Goal: Check status

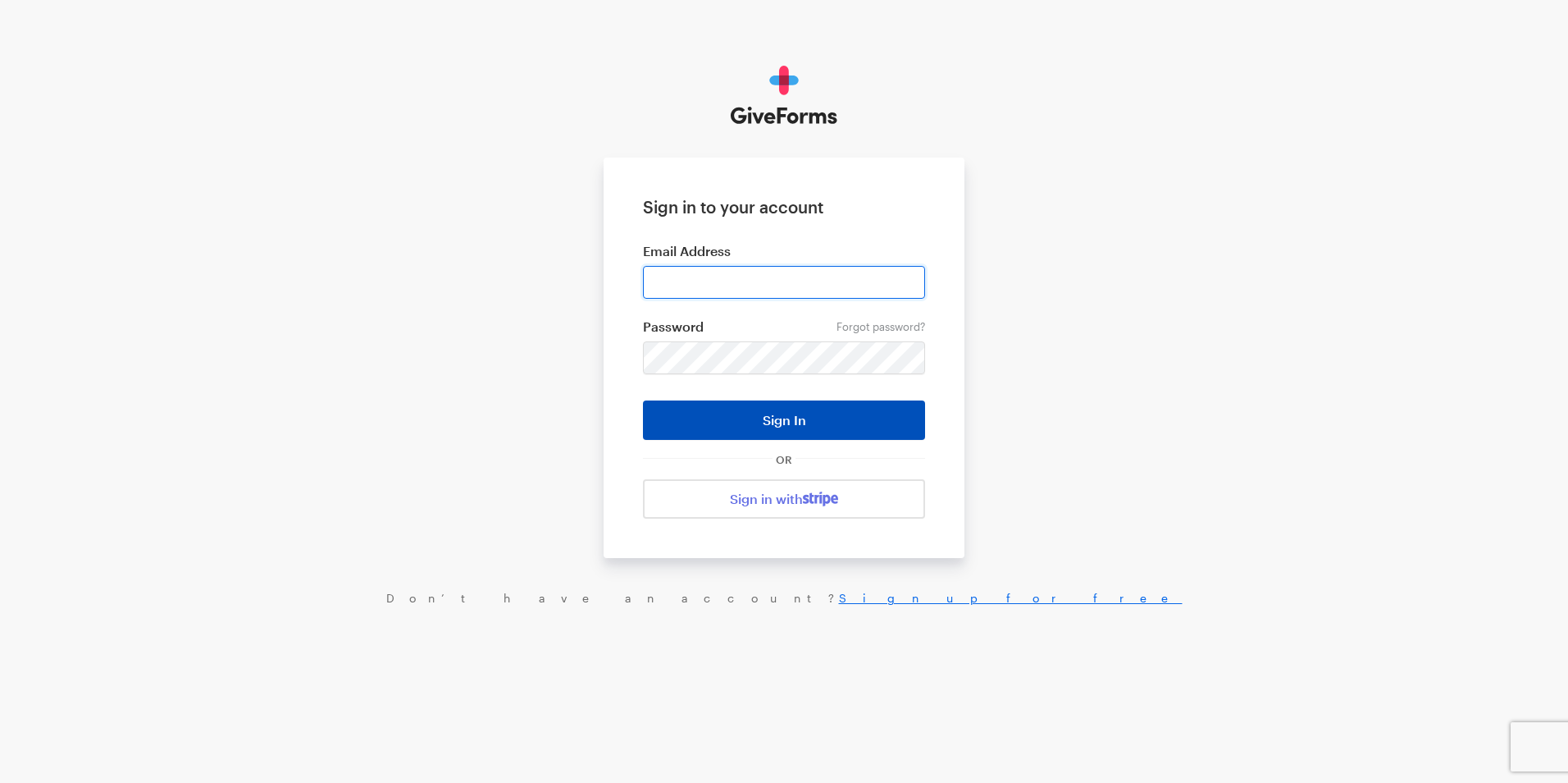
type input "[EMAIL_ADDRESS][DOMAIN_NAME]"
click at [770, 431] on button "Sign In" at bounding box center [784, 420] width 282 height 39
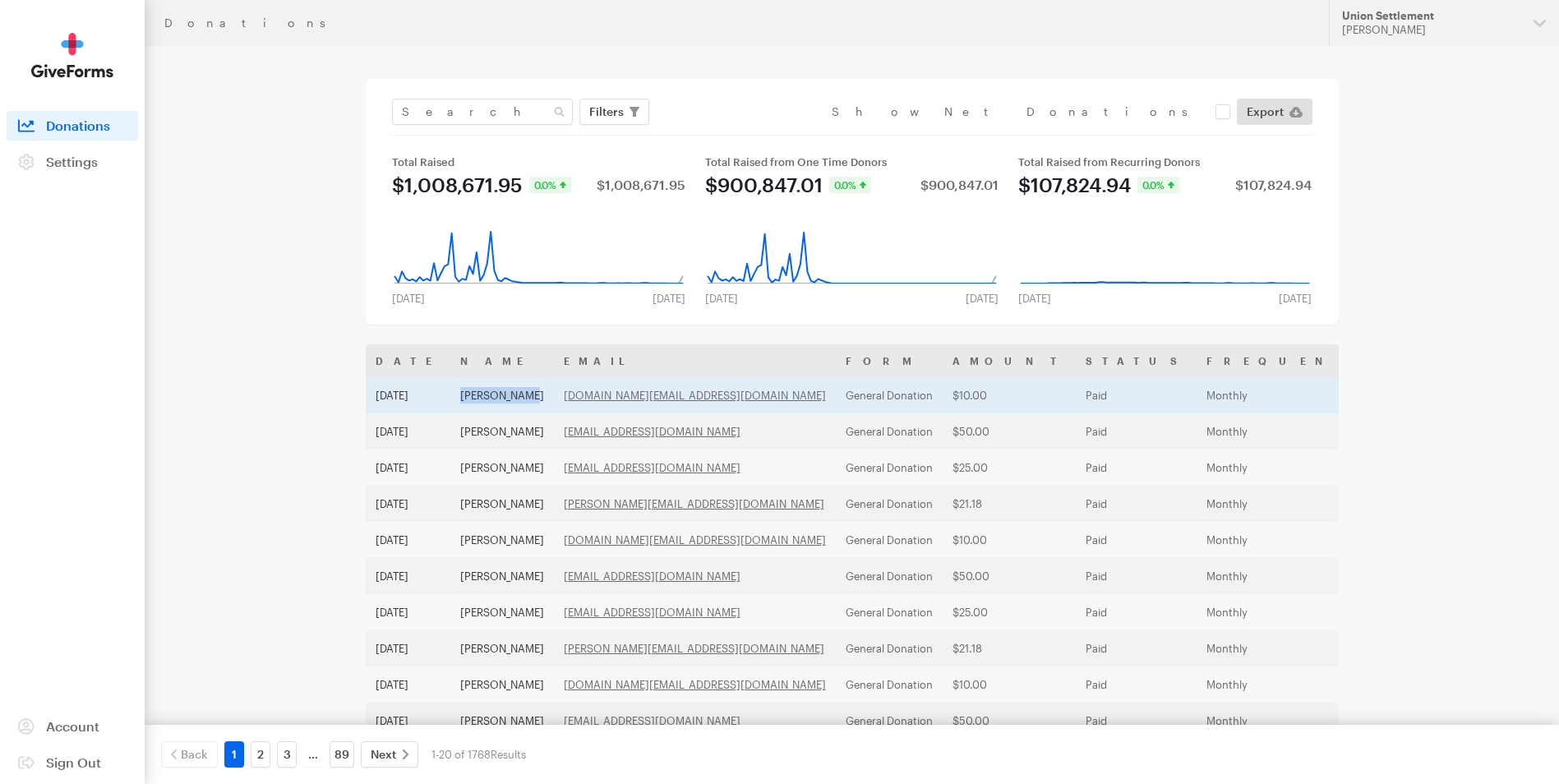
drag, startPoint x: 553, startPoint y: 400, endPoint x: 463, endPoint y: 407, distance: 90.3
click at [463, 407] on td "[PERSON_NAME]" at bounding box center [502, 395] width 103 height 36
